Goal: Task Accomplishment & Management: Complete application form

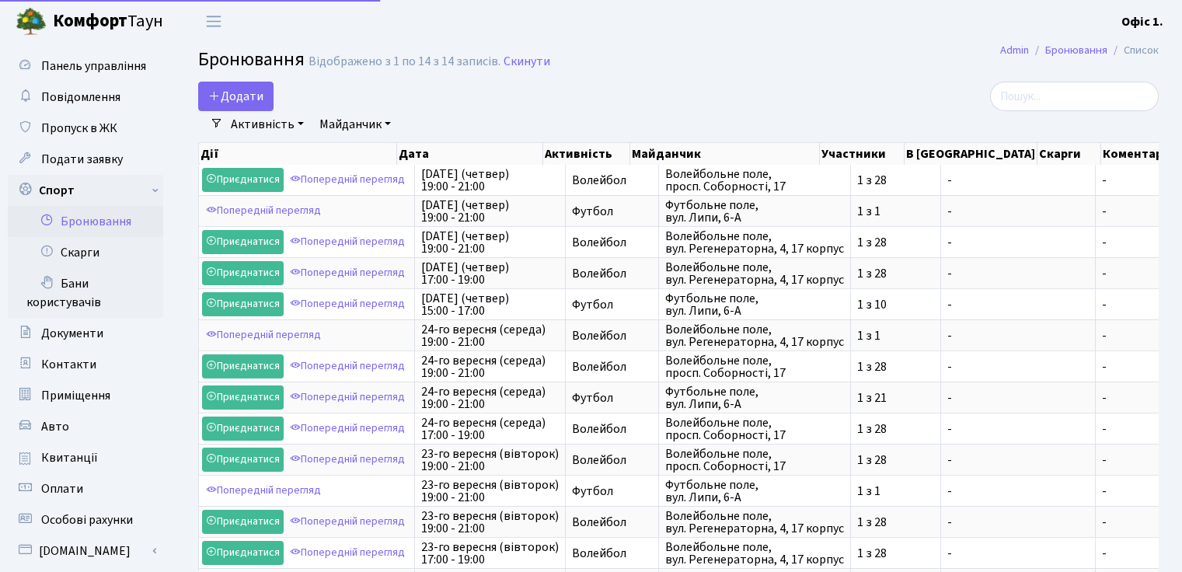
select select "25"
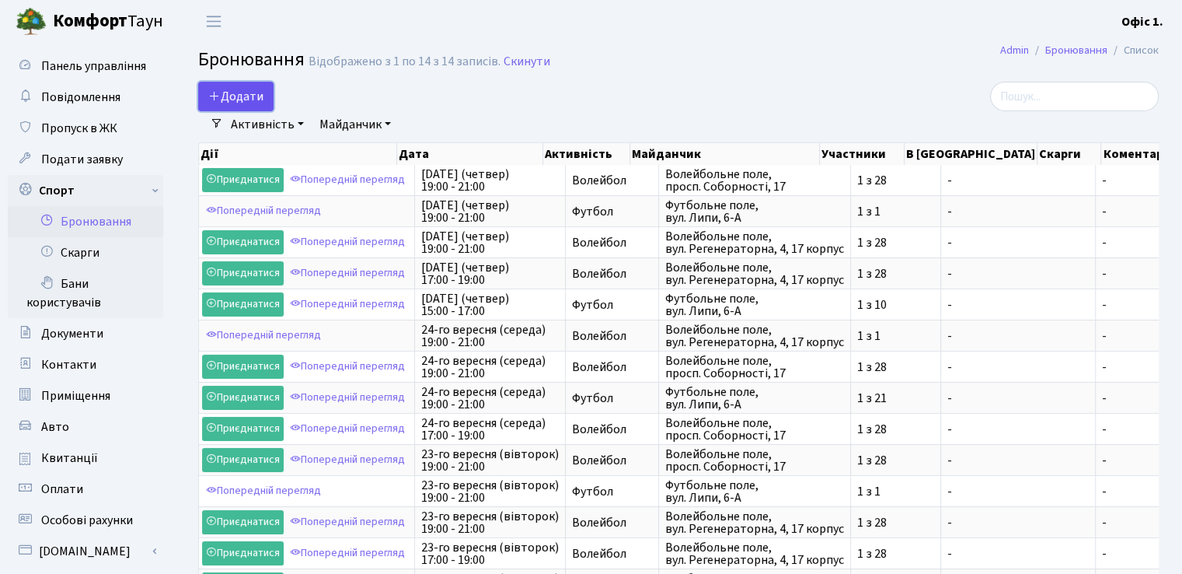
click at [239, 89] on button "Додати" at bounding box center [235, 97] width 75 height 30
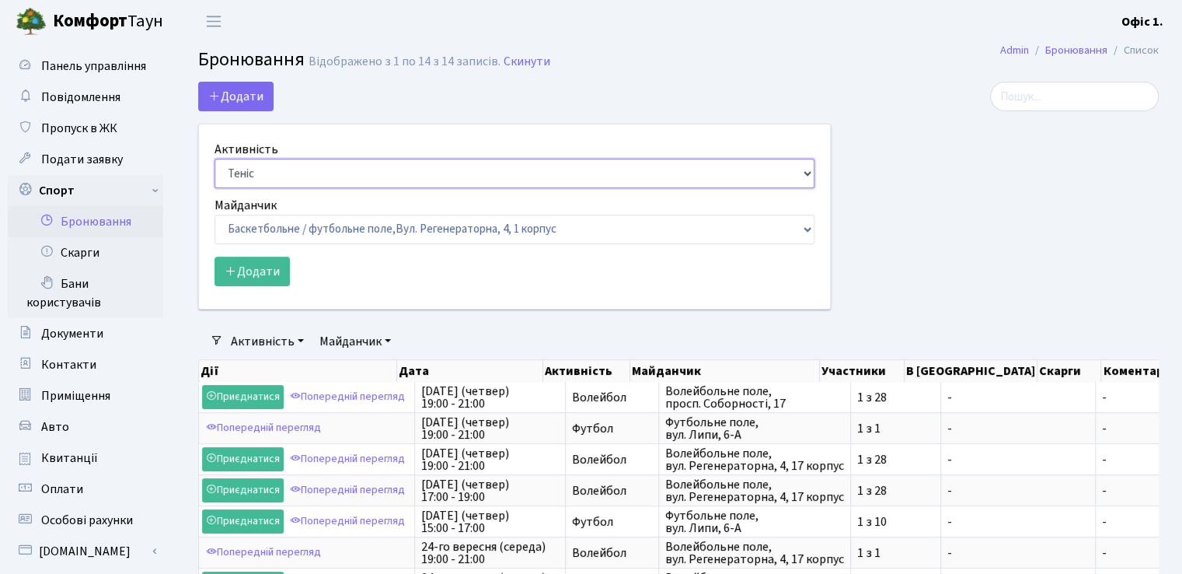
click at [802, 172] on select "Баскетбол Волейбол Йога Катання на роликах Настільний теніс [PERSON_NAME] Фітнес" at bounding box center [514, 174] width 600 height 30
click at [214, 159] on select "Баскетбол Волейбол Йога Катання на роликах Настільний теніс [PERSON_NAME] Фітнес" at bounding box center [514, 174] width 600 height 30
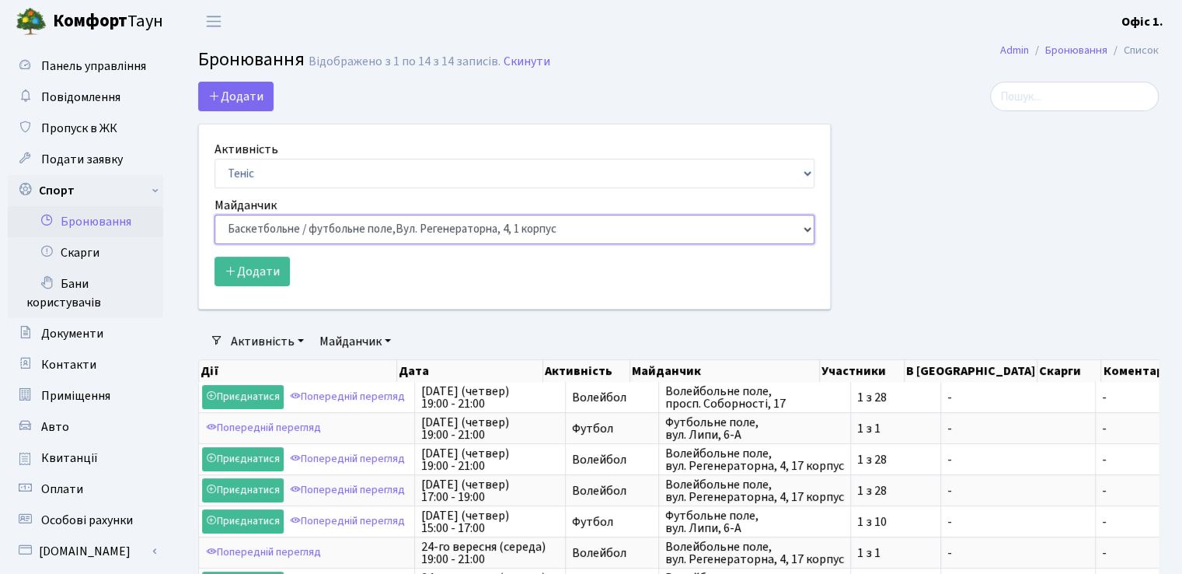
click at [800, 224] on select "Баскетбольне / футбольне поле, [GEOGRAPHIC_DATA]. [STREET_ADDRESS]. [STREET_ADD…" at bounding box center [514, 229] width 600 height 30
select select "6"
click at [214, 214] on select "Баскетбольне / футбольне поле, [GEOGRAPHIC_DATA]. [STREET_ADDRESS]. [STREET_ADD…" at bounding box center [514, 229] width 600 height 30
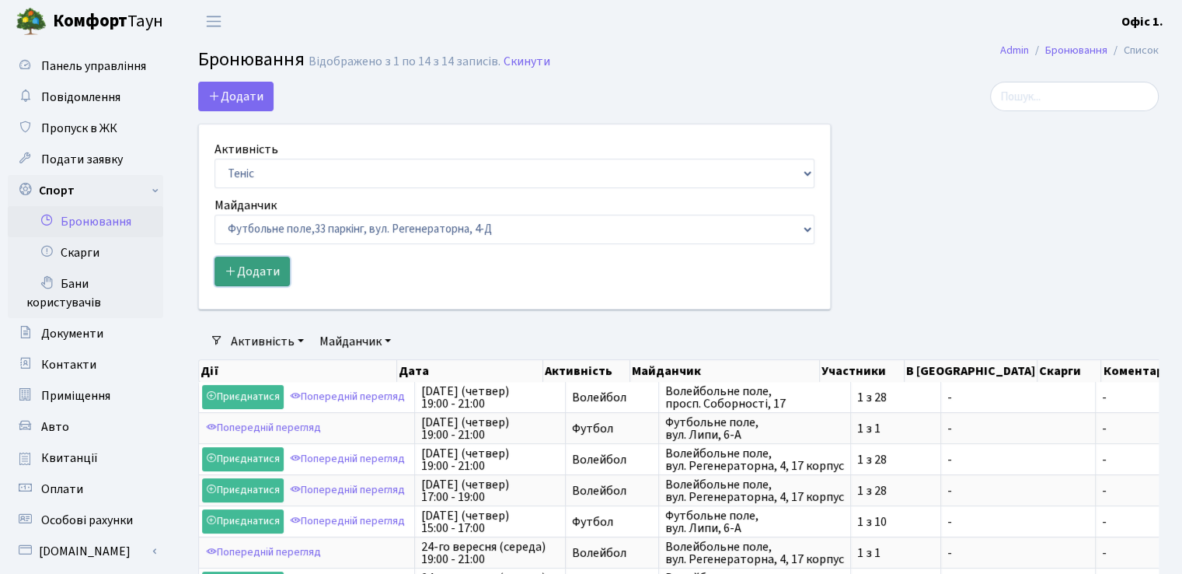
click at [277, 263] on button "Додати" at bounding box center [251, 271] width 75 height 30
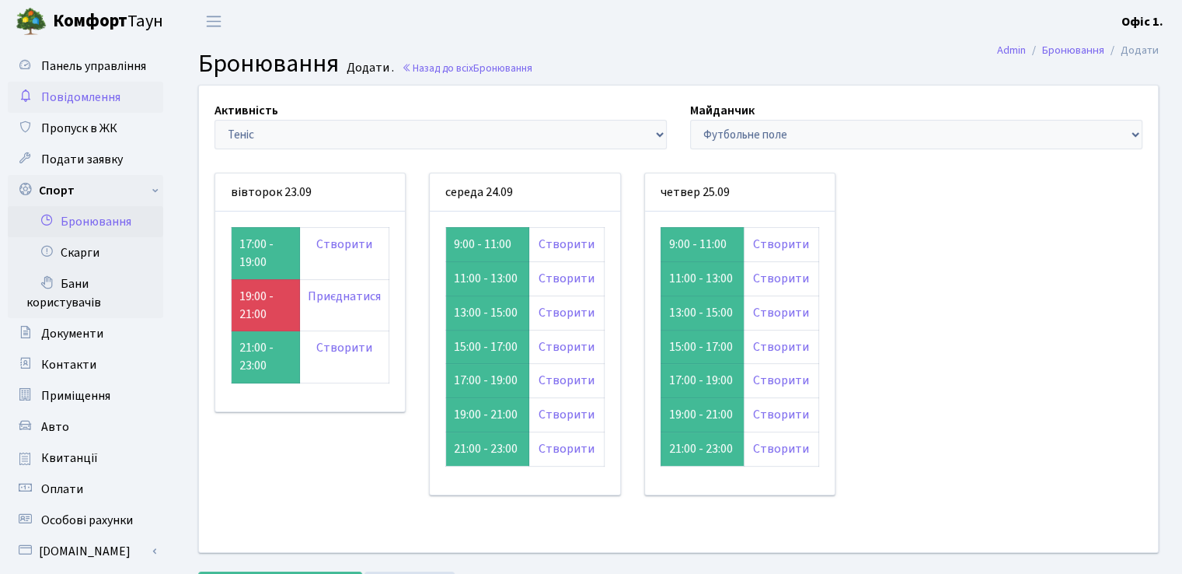
click at [80, 92] on span "Повідомлення" at bounding box center [80, 97] width 79 height 17
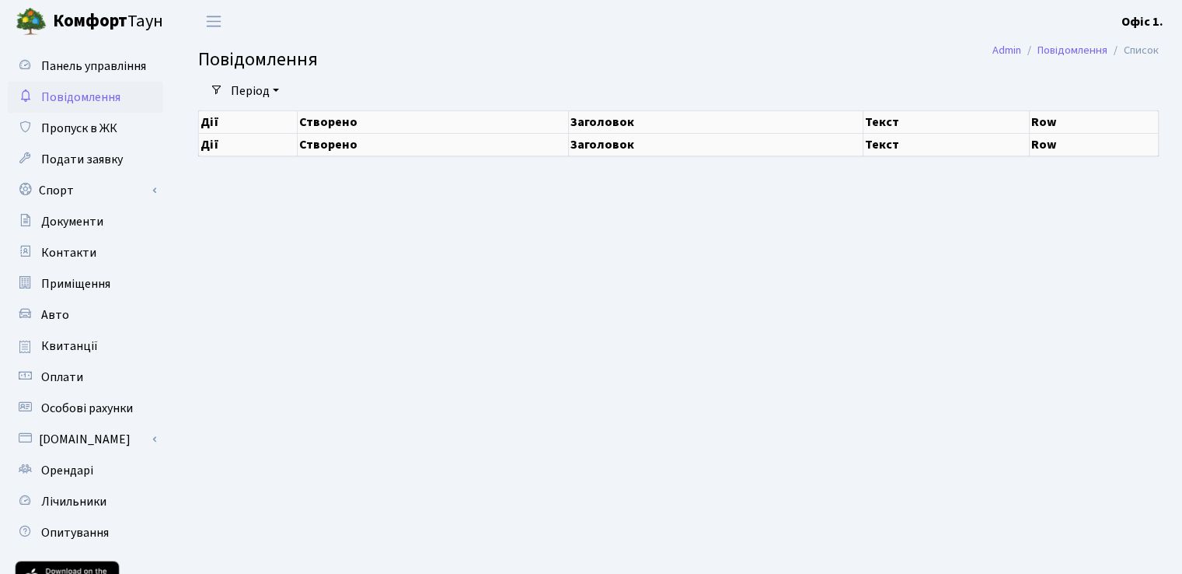
select select "25"
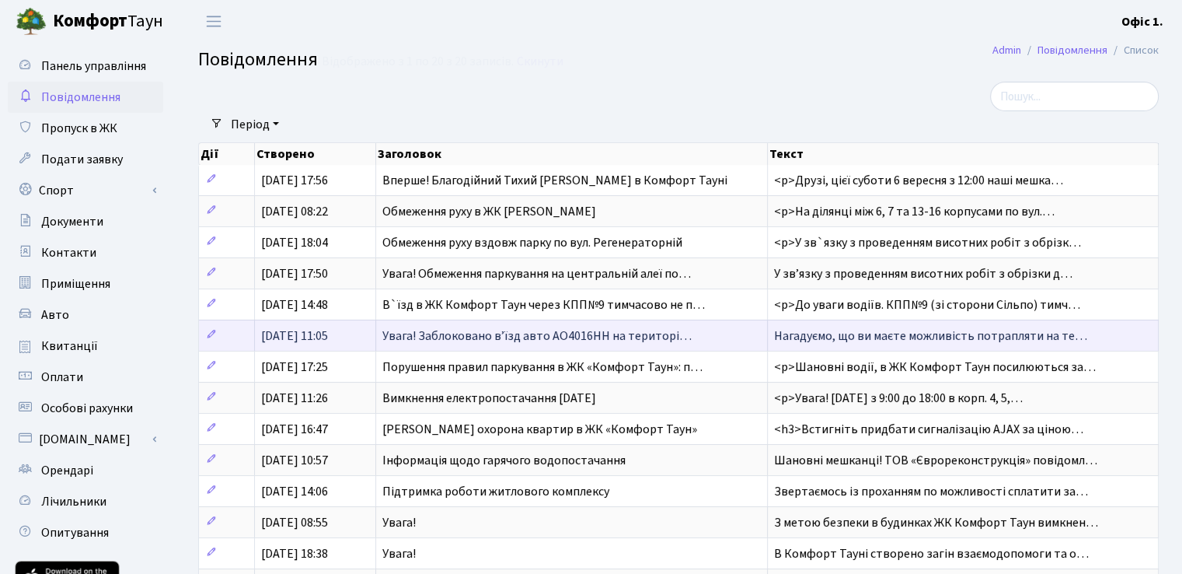
click at [867, 336] on span "Нагадуємо, що ви маєте можливість потрапляти на те…" at bounding box center [930, 335] width 313 height 17
click at [868, 333] on span "Нагадуємо, що ви маєте можливість потрапляти на те…" at bounding box center [930, 335] width 313 height 17
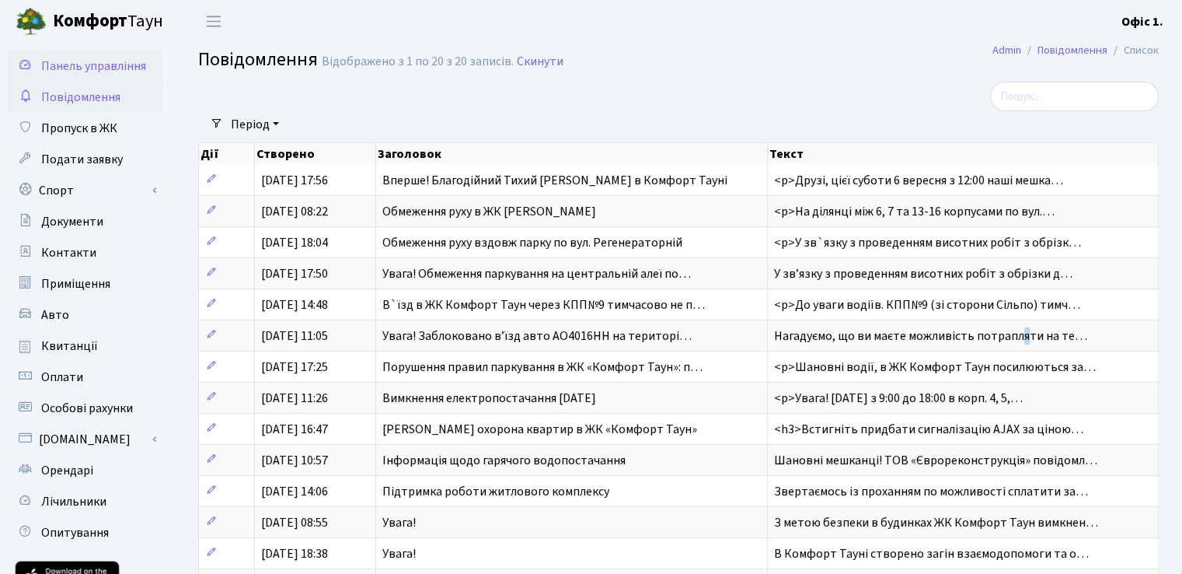
click at [80, 64] on span "Панель управління" at bounding box center [93, 66] width 105 height 17
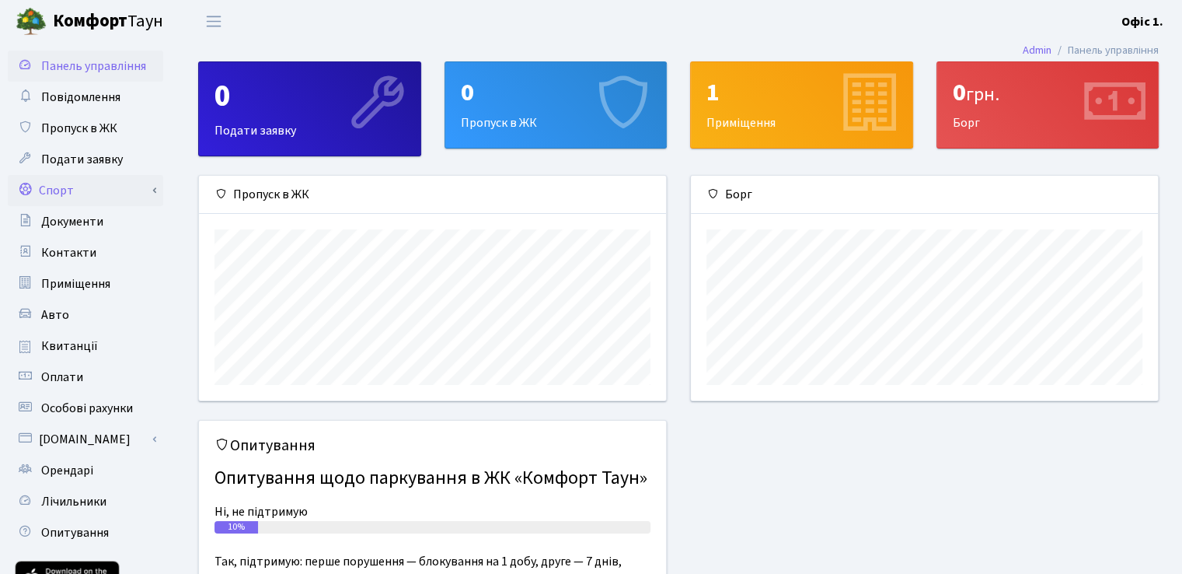
click at [61, 190] on link "Спорт" at bounding box center [85, 190] width 155 height 31
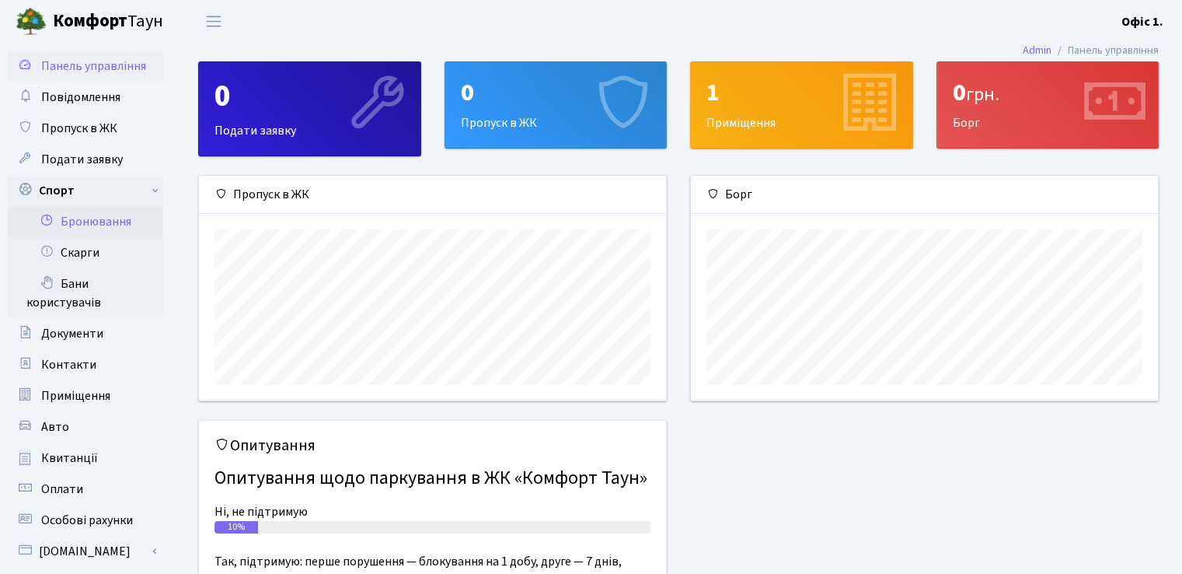
click at [77, 217] on link "Бронювання" at bounding box center [85, 221] width 155 height 31
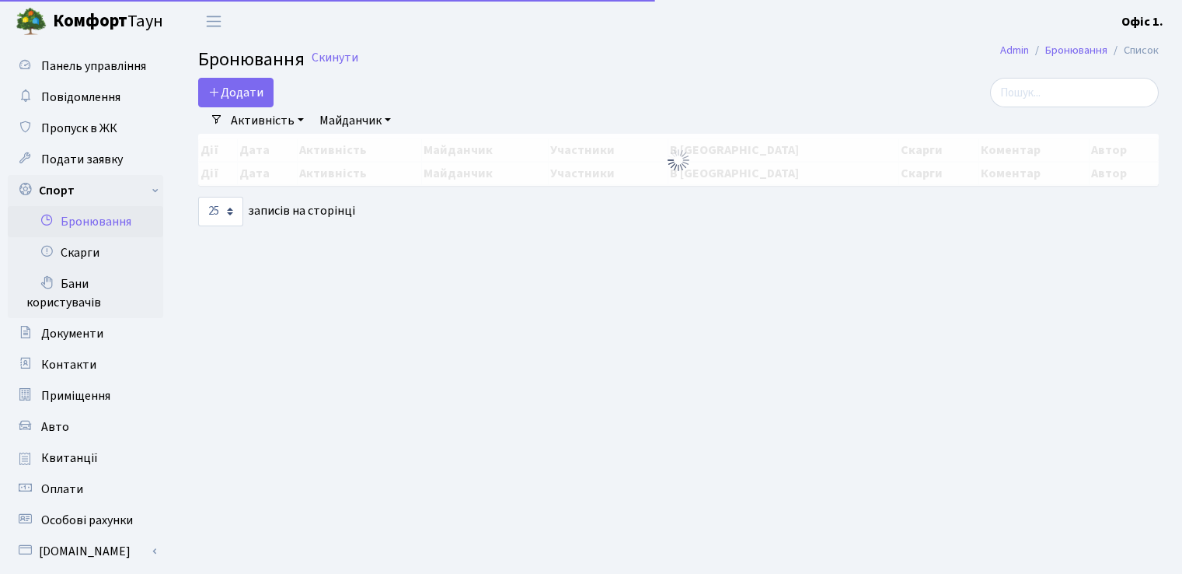
select select "25"
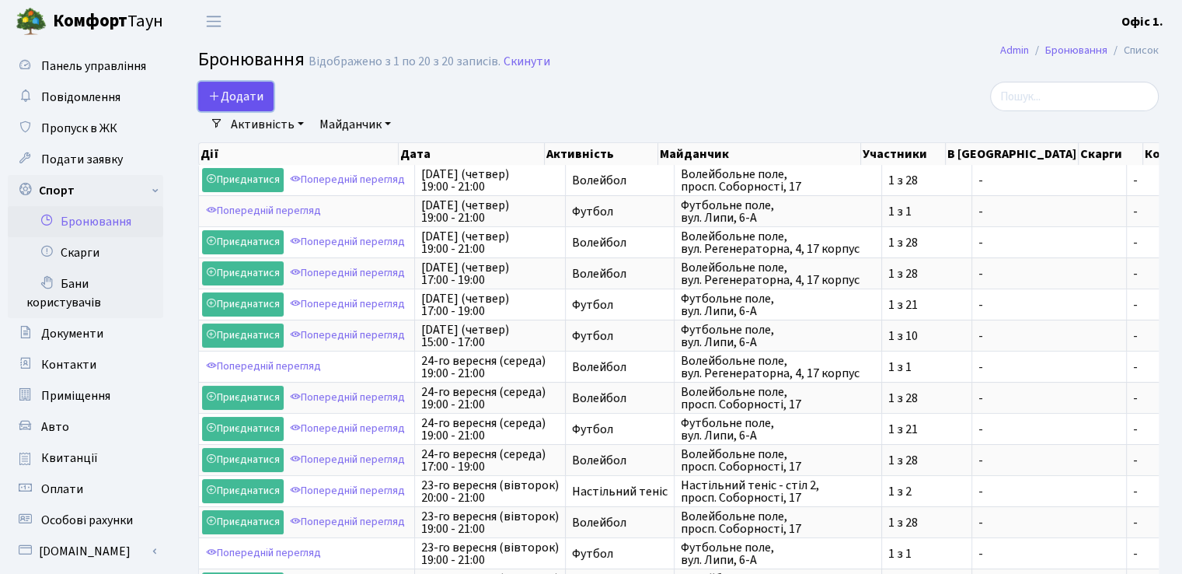
click at [253, 97] on button "Додати" at bounding box center [235, 97] width 75 height 30
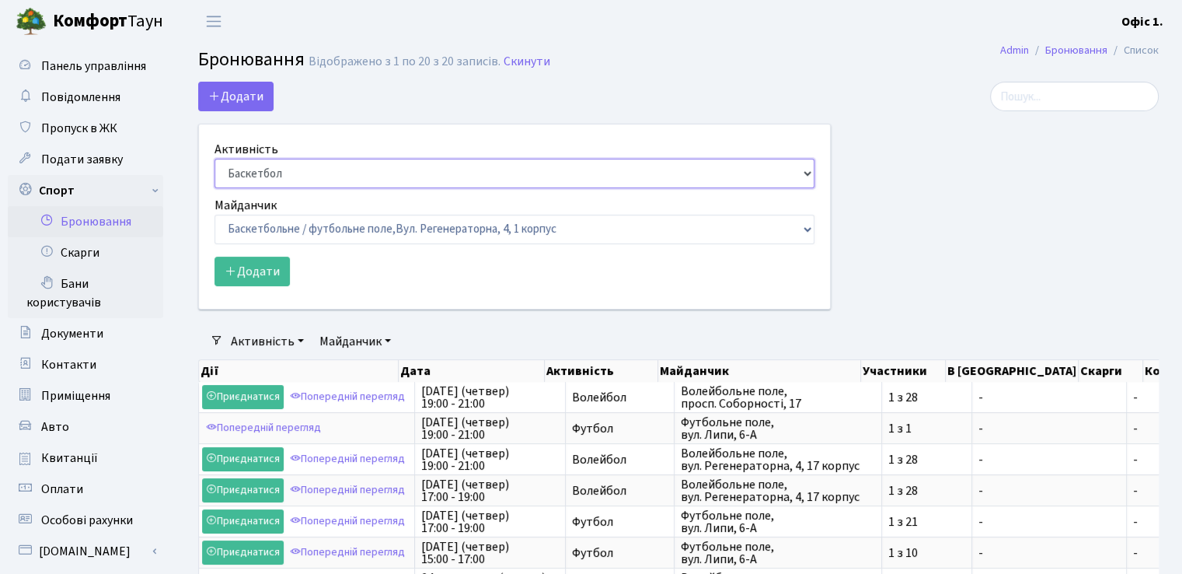
click at [807, 173] on select "Баскетбол Волейбол Йога Катання на роликах Настільний теніс [PERSON_NAME] Фітнес" at bounding box center [514, 174] width 600 height 30
select select "1"
click at [214, 159] on select "Баскетбол Волейбол Йога Катання на роликах Настільний теніс [PERSON_NAME] Фітнес" at bounding box center [514, 174] width 600 height 30
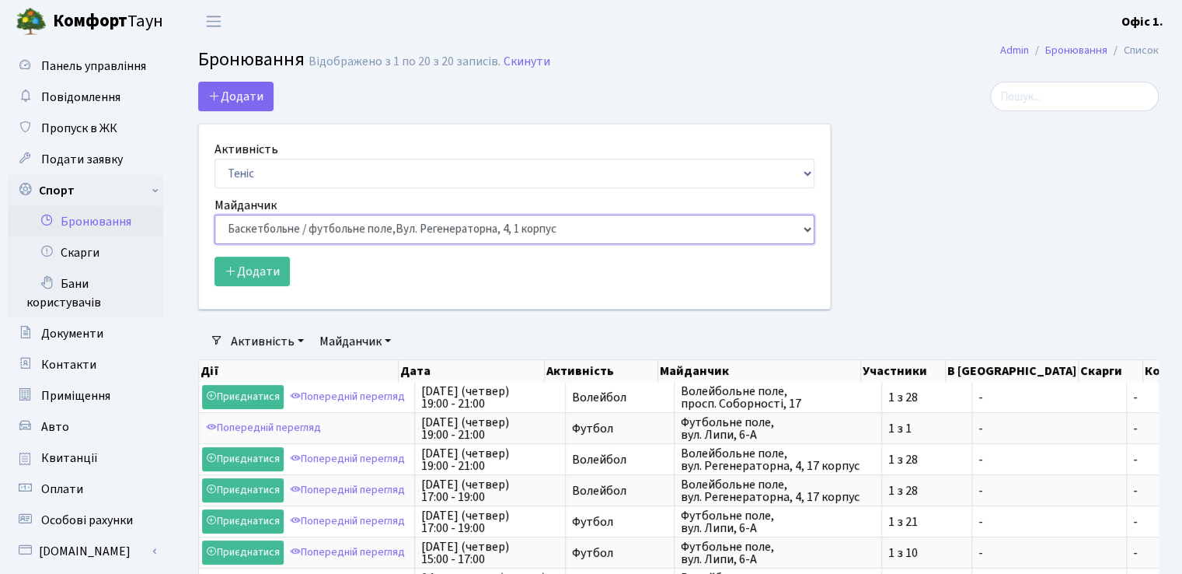
click at [796, 227] on select "Баскетбольне / футбольне поле, [GEOGRAPHIC_DATA]. [STREET_ADDRESS]. [STREET_ADD…" at bounding box center [514, 229] width 600 height 30
click at [675, 75] on h2 "Бронювання Відображено з 1 по 20 з 20 записів. Скинути" at bounding box center [678, 62] width 961 height 26
